Goal: Information Seeking & Learning: Learn about a topic

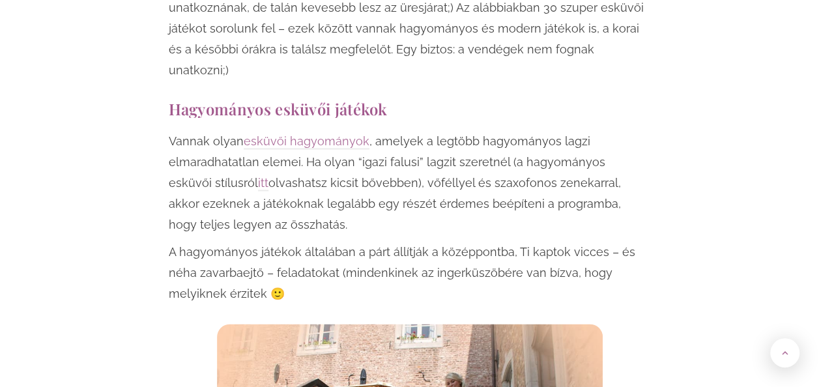
scroll to position [938, 0]
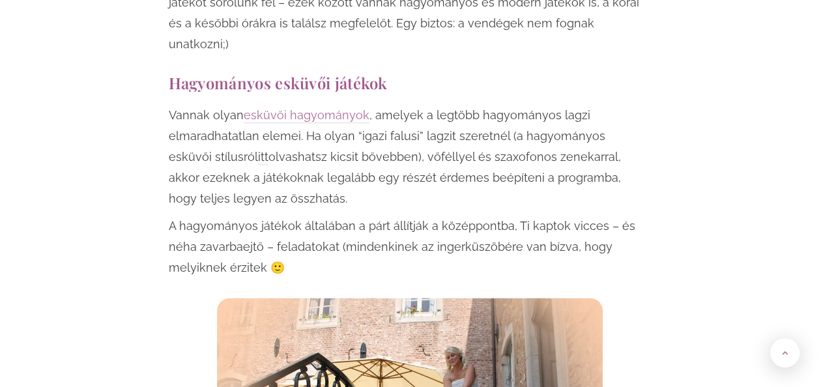
click at [258, 150] on link "itt" at bounding box center [263, 157] width 10 height 15
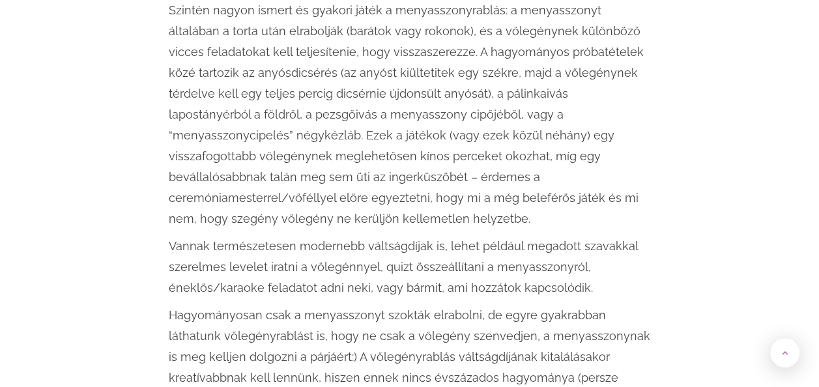
scroll to position [2243, 0]
click at [358, 128] on p "Szintén nagyon ismert és gyakori játék a menyasszonyrablás: a menyasszonyt álta…" at bounding box center [410, 113] width 482 height 229
click at [631, 235] on p "Vannak természetesen modernebb váltságdíjak is, lehet például megadott szavakka…" at bounding box center [410, 266] width 482 height 63
click at [631, 169] on div "Szintén nagyon ismert és gyakori játék a menyasszonyrablás: a menyasszonyt álta…" at bounding box center [410, 266] width 482 height 534
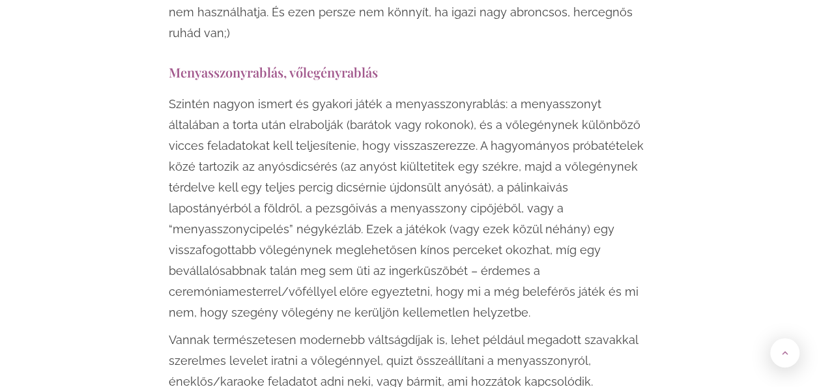
scroll to position [2174, 0]
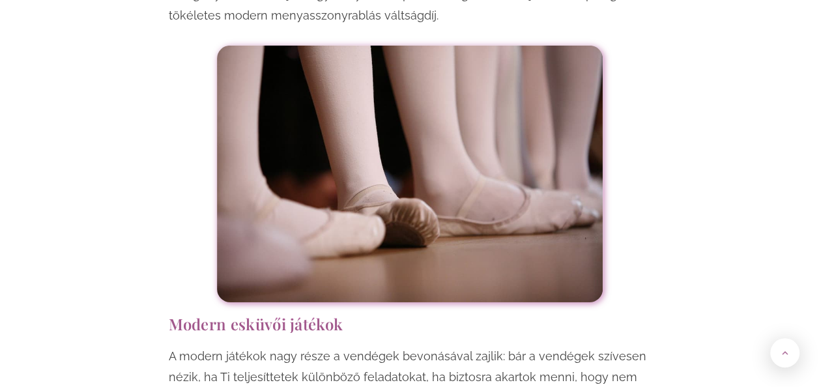
scroll to position [4520, 0]
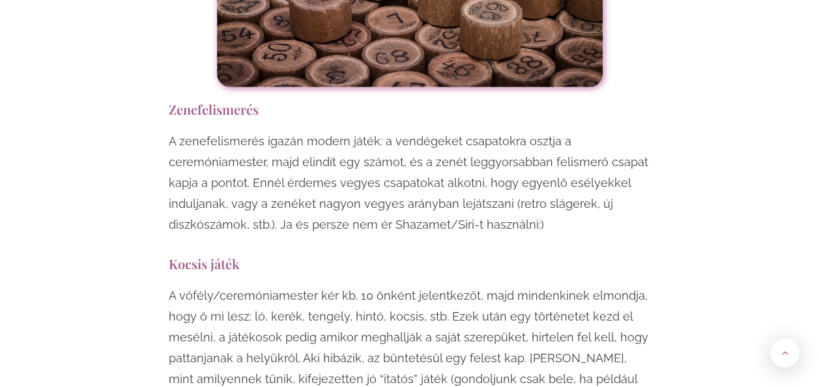
scroll to position [6526, 0]
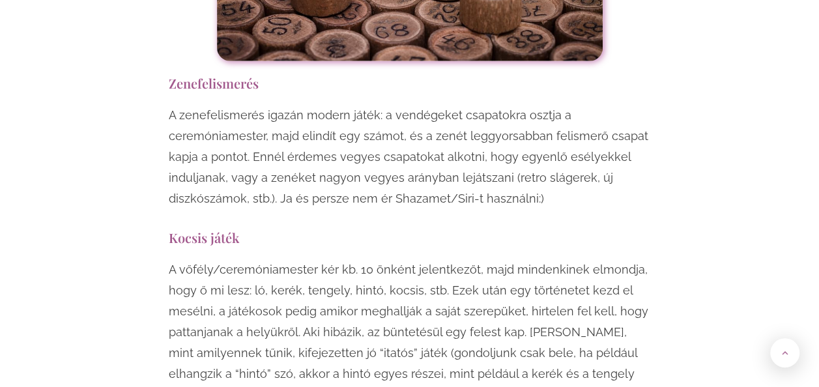
click at [299, 229] on h3 "Kocsis játék" at bounding box center [410, 238] width 482 height 18
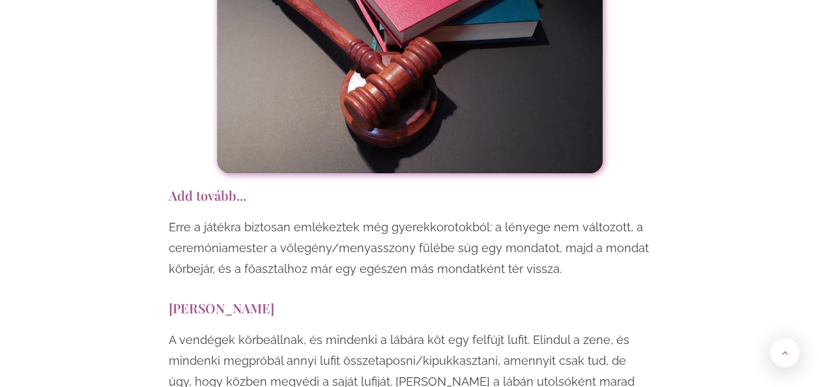
scroll to position [7595, 0]
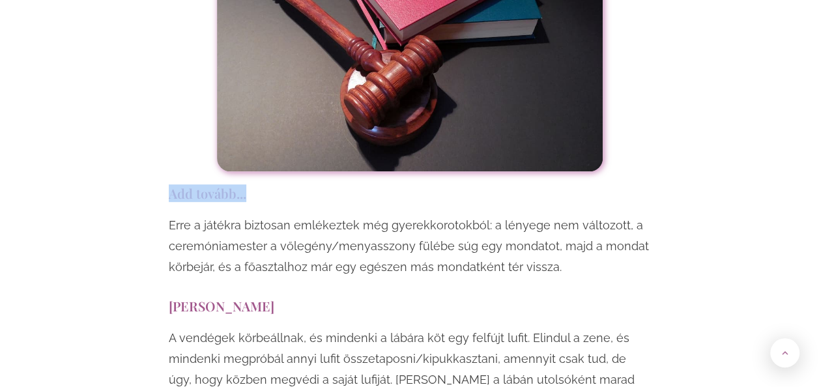
drag, startPoint x: 164, startPoint y: 48, endPoint x: 248, endPoint y: 52, distance: 83.5
copy h3 "Add tovább..."
click at [417, 297] on h3 "Lufi taposás" at bounding box center [410, 306] width 482 height 18
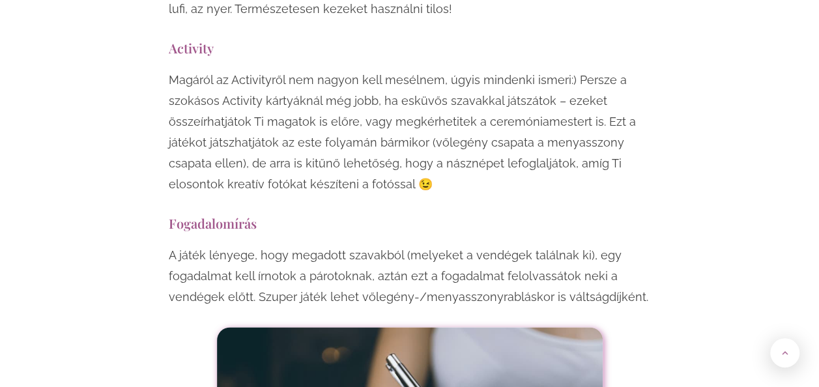
scroll to position [7986, 0]
click at [623, 246] on p "A játék lényege, hogy megadott szavakból (melyeket a vendégek találnak ki), egy…" at bounding box center [410, 277] width 482 height 63
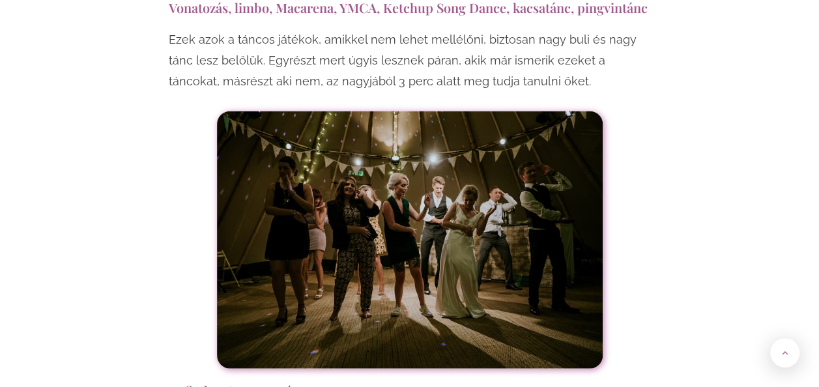
scroll to position [8742, 0]
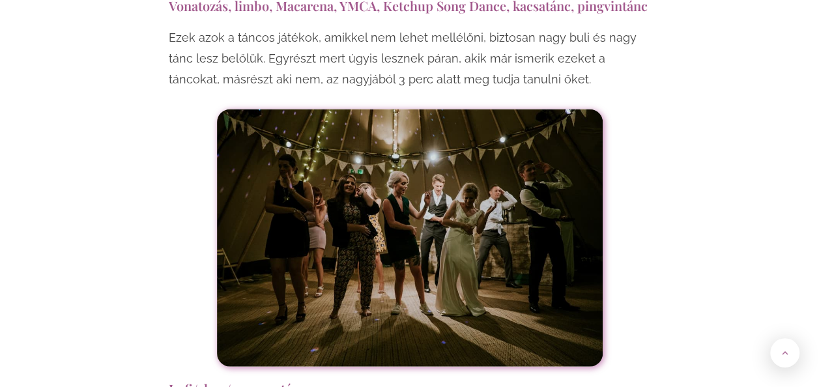
drag, startPoint x: 625, startPoint y: 169, endPoint x: 662, endPoint y: 197, distance: 46.1
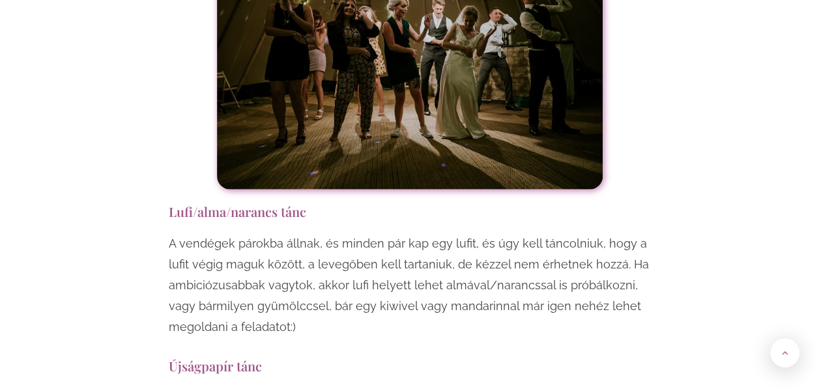
scroll to position [8924, 0]
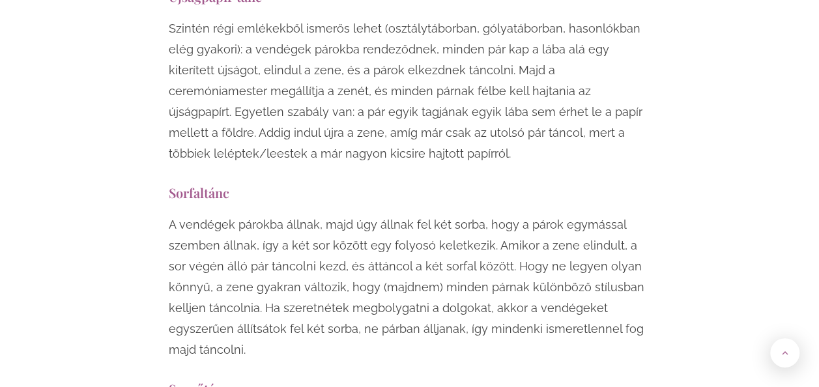
scroll to position [9289, 0]
click at [257, 214] on p "A vendégek párokba állnak, majd úgy állnak fel két sorba, hogy a párok egymássa…" at bounding box center [410, 287] width 482 height 146
click at [260, 214] on p "A vendégek párokba állnak, majd úgy állnak fel két sorba, hogy a párok egymássa…" at bounding box center [410, 287] width 482 height 146
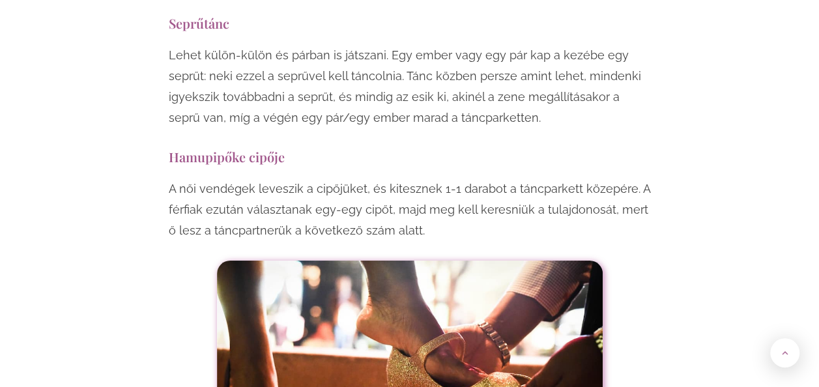
scroll to position [9628, 0]
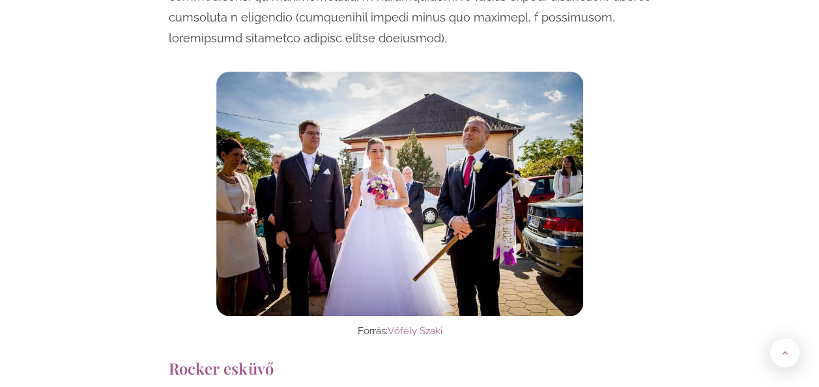
scroll to position [7480, 0]
